Goal: Transaction & Acquisition: Purchase product/service

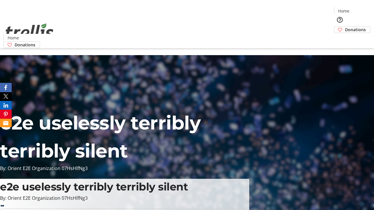
click at [345, 27] on span "Donations" at bounding box center [355, 30] width 21 height 6
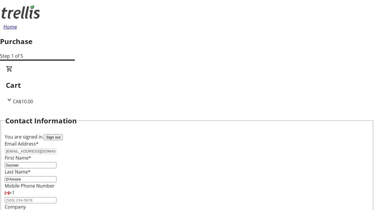
select select "BC"
select select "CA"
type input "Kelowna"
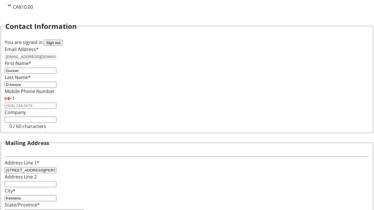
type input "V1Y 0C2"
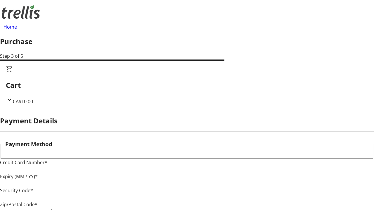
type input "V1Y 0C2"
